Goal: Task Accomplishment & Management: Use online tool/utility

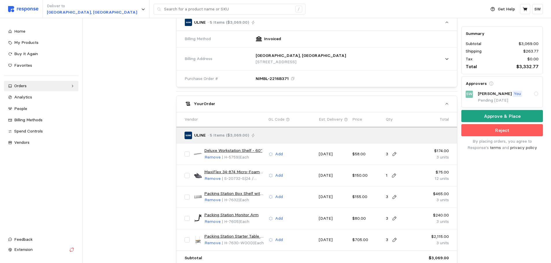
scroll to position [254, 0]
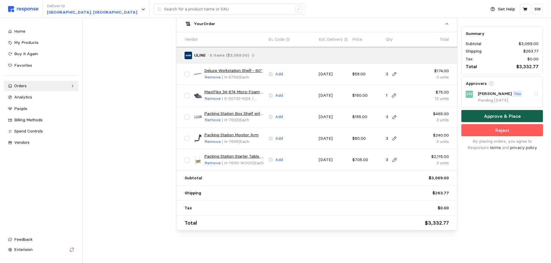
click at [491, 113] on p "Approve & Place" at bounding box center [502, 116] width 37 height 7
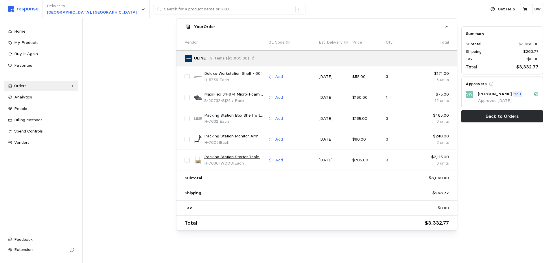
scroll to position [0, 0]
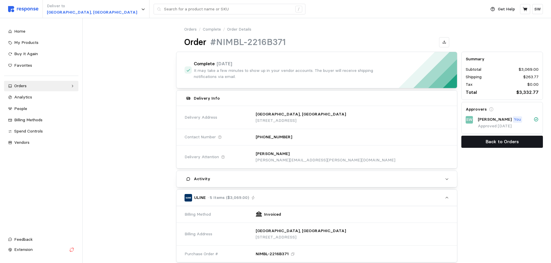
click at [481, 142] on button "Back to Orders" at bounding box center [502, 142] width 82 height 12
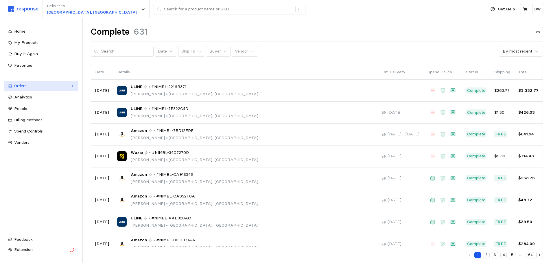
click at [41, 84] on div "Orders" at bounding box center [41, 86] width 54 height 6
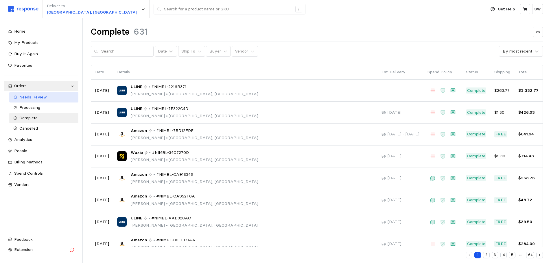
click at [32, 102] on link "Needs Review" at bounding box center [43, 97] width 69 height 10
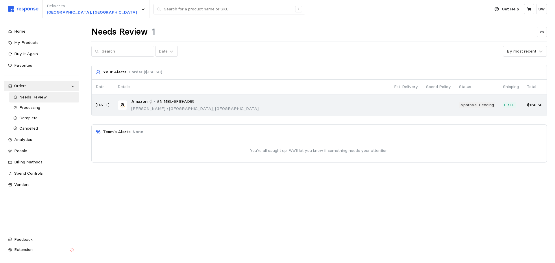
click at [173, 111] on p "[PERSON_NAME] • [GEOGRAPHIC_DATA], [GEOGRAPHIC_DATA]" at bounding box center [194, 109] width 127 height 6
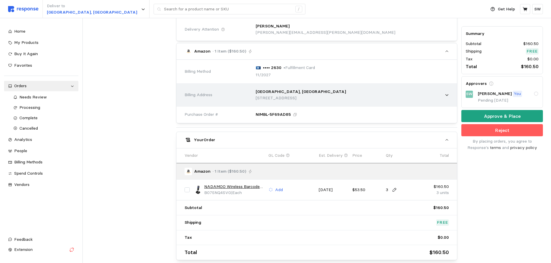
scroll to position [173, 0]
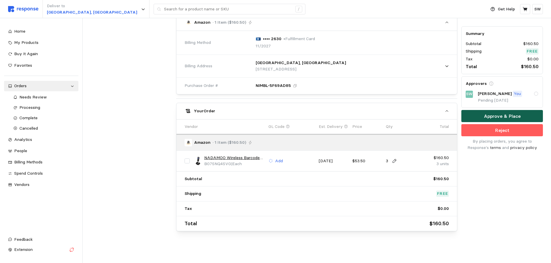
click at [500, 117] on p "Approve & Place" at bounding box center [502, 116] width 37 height 7
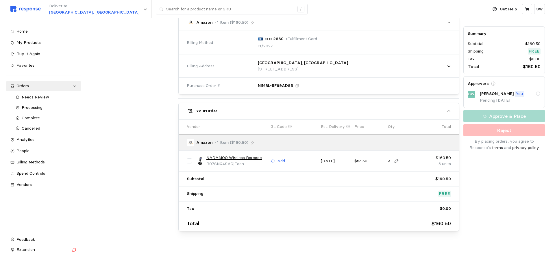
scroll to position [0, 0]
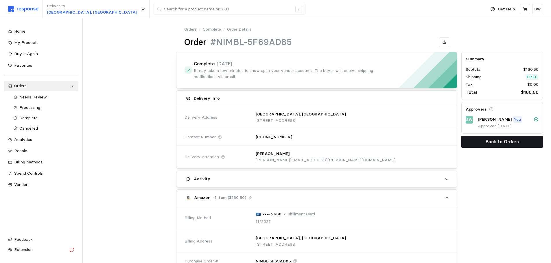
click at [500, 145] on p "Back to Orders" at bounding box center [501, 141] width 33 height 7
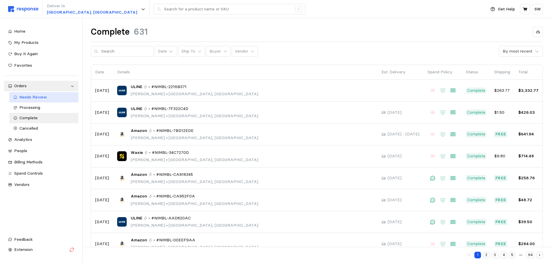
click at [37, 101] on div "Needs Review" at bounding box center [46, 97] width 55 height 6
